Goal: Information Seeking & Learning: Learn about a topic

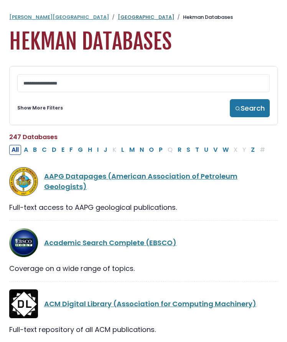
click at [118, 15] on link "[GEOGRAPHIC_DATA]" at bounding box center [146, 16] width 56 height 7
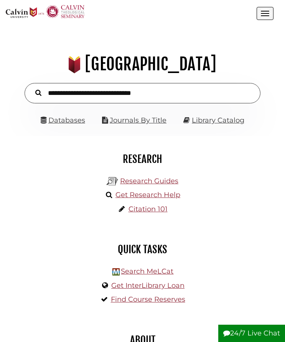
click at [123, 90] on input "text" at bounding box center [143, 93] width 236 height 20
click at [163, 91] on input "text" at bounding box center [143, 93] width 236 height 20
type input "**********"
click at [32, 88] on button "Search" at bounding box center [39, 93] width 14 height 10
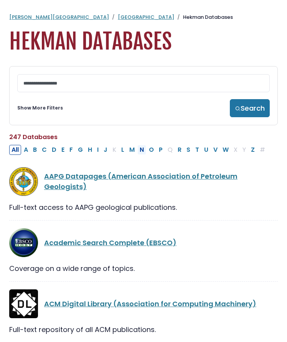
scroll to position [16, 0]
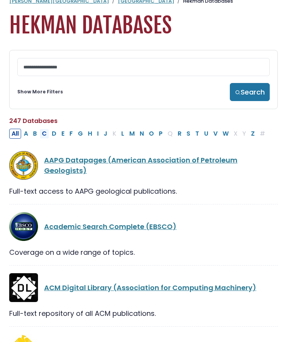
click at [45, 134] on button "C" at bounding box center [45, 134] width 10 height 10
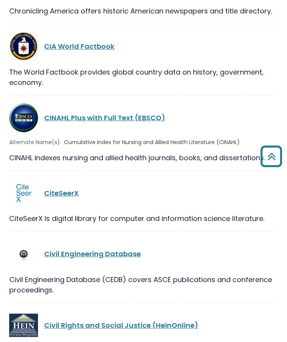
scroll to position [1321, 0]
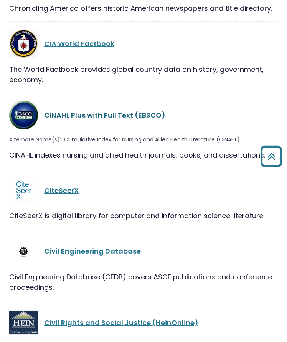
click at [118, 110] on link "CINAHL Plus with Full Text (EBSCO)" at bounding box center [104, 115] width 121 height 10
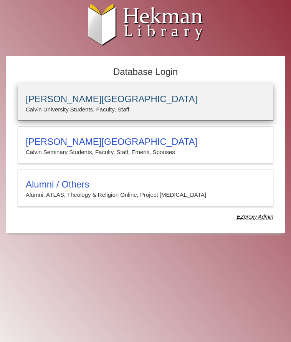
type input "**********"
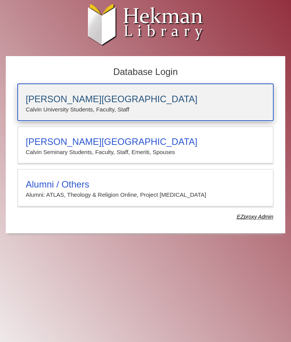
click at [113, 100] on h3 "[PERSON_NAME][GEOGRAPHIC_DATA]" at bounding box center [146, 99] width 240 height 11
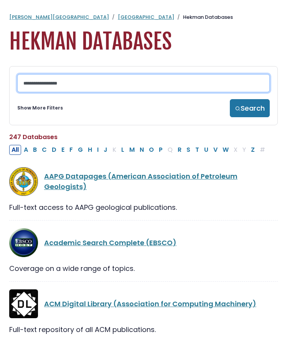
click at [96, 88] on input "Search database by title or keyword" at bounding box center [143, 83] width 253 height 18
type input "**********"
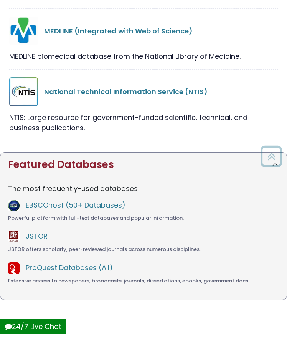
scroll to position [176, 0]
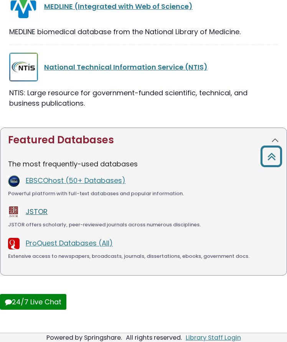
click at [43, 212] on link "JSTOR" at bounding box center [37, 212] width 22 height 10
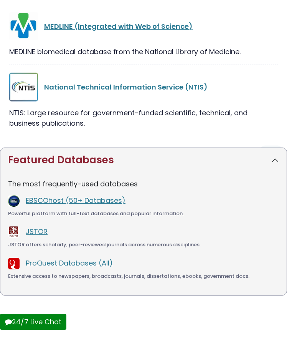
scroll to position [188, 0]
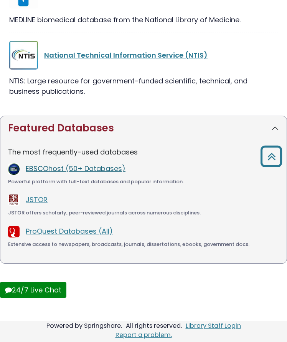
click at [87, 166] on link "EBSCOhost (50+ Databases)" at bounding box center [76, 169] width 100 height 10
